Goal: Information Seeking & Learning: Learn about a topic

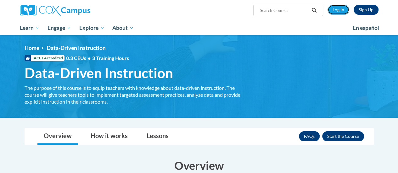
click at [337, 10] on link "Log In" at bounding box center [338, 10] width 22 height 10
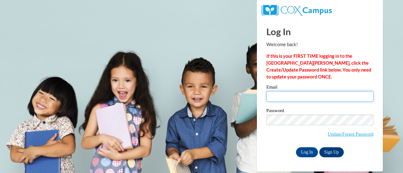
click at [287, 100] on input "Email" at bounding box center [319, 96] width 107 height 11
type input "erica.wirsching@rusd.org"
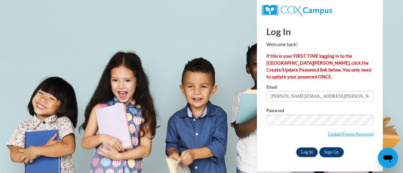
click at [302, 148] on input "Log In" at bounding box center [307, 153] width 22 height 10
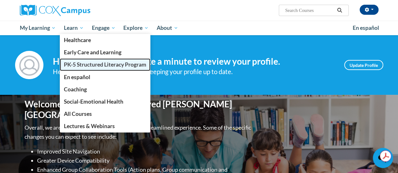
click at [75, 63] on span "PK-5 Structured Literacy Program" at bounding box center [105, 64] width 82 height 7
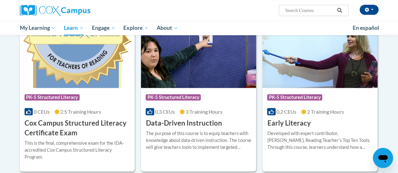
scroll to position [187, 0]
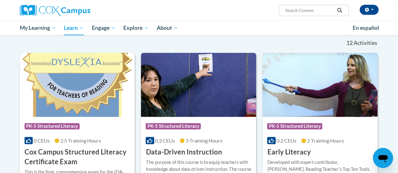
click at [92, 95] on img at bounding box center [77, 85] width 115 height 64
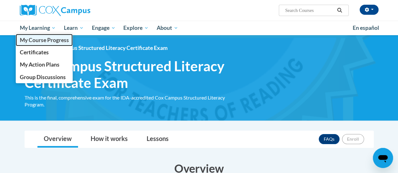
click at [35, 39] on span "My Course Progress" at bounding box center [44, 40] width 49 height 7
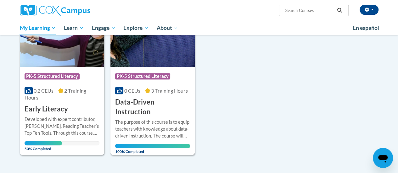
scroll to position [90, 0]
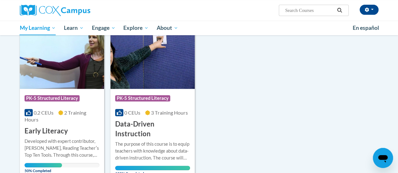
click at [50, 129] on h3 "Early Literacy" at bounding box center [46, 131] width 43 height 10
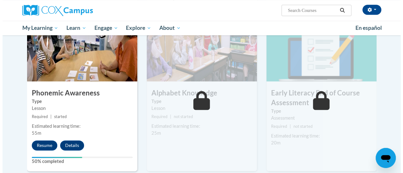
scroll to position [322, 0]
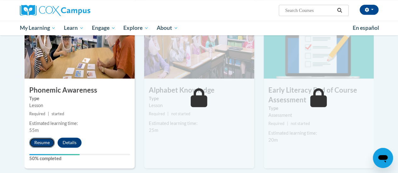
click at [43, 139] on button "Resume" at bounding box center [41, 143] width 25 height 10
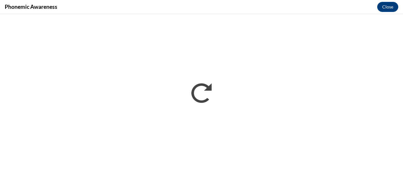
scroll to position [0, 0]
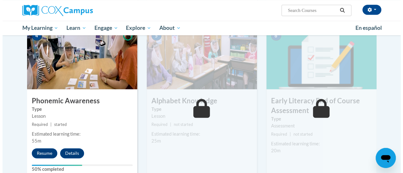
scroll to position [313, 0]
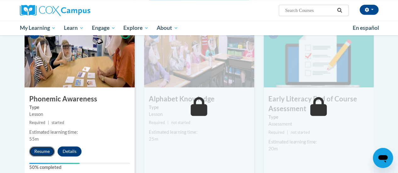
click at [46, 149] on button "Resume" at bounding box center [41, 152] width 25 height 10
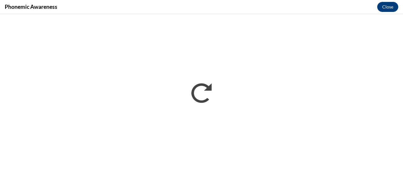
scroll to position [0, 0]
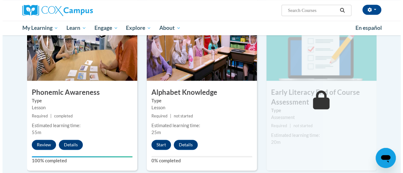
scroll to position [320, 0]
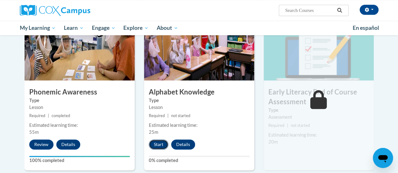
click at [159, 148] on button "Start" at bounding box center [159, 145] width 20 height 10
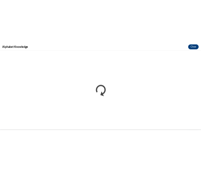
scroll to position [0, 0]
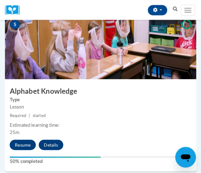
scroll to position [775, 0]
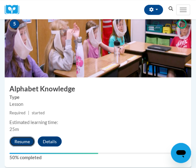
click at [14, 142] on button "Resume" at bounding box center [21, 142] width 25 height 10
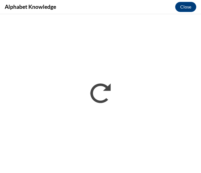
scroll to position [0, 0]
